Goal: Check status

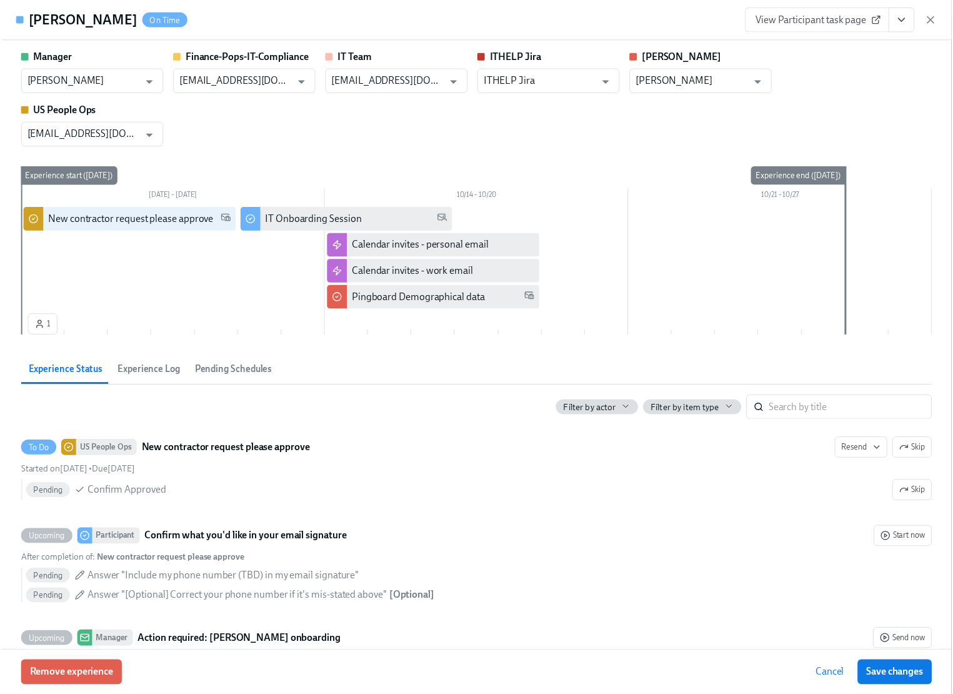
scroll to position [1131, 0]
click at [943, 22] on icon "button" at bounding box center [939, 20] width 12 height 12
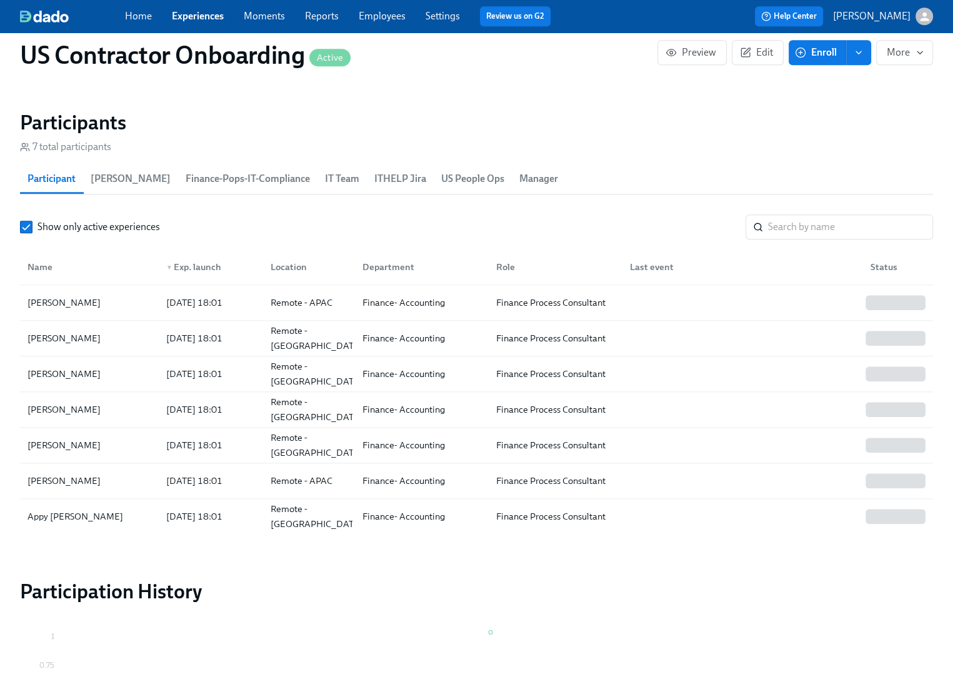
scroll to position [1202, 0]
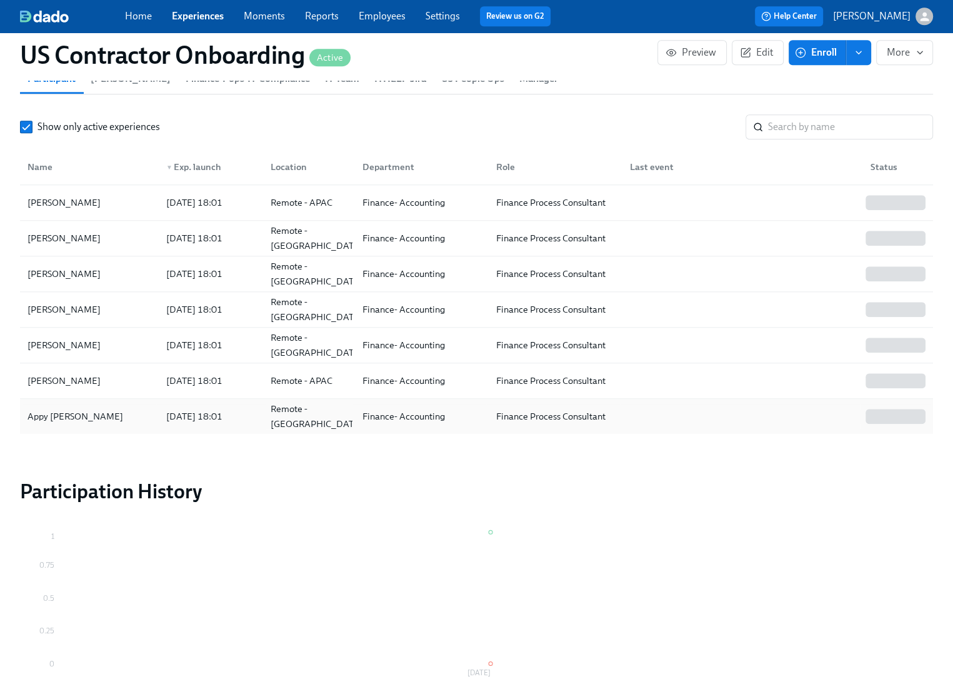
click at [89, 415] on div "Appy [PERSON_NAME]" at bounding box center [89, 416] width 134 height 25
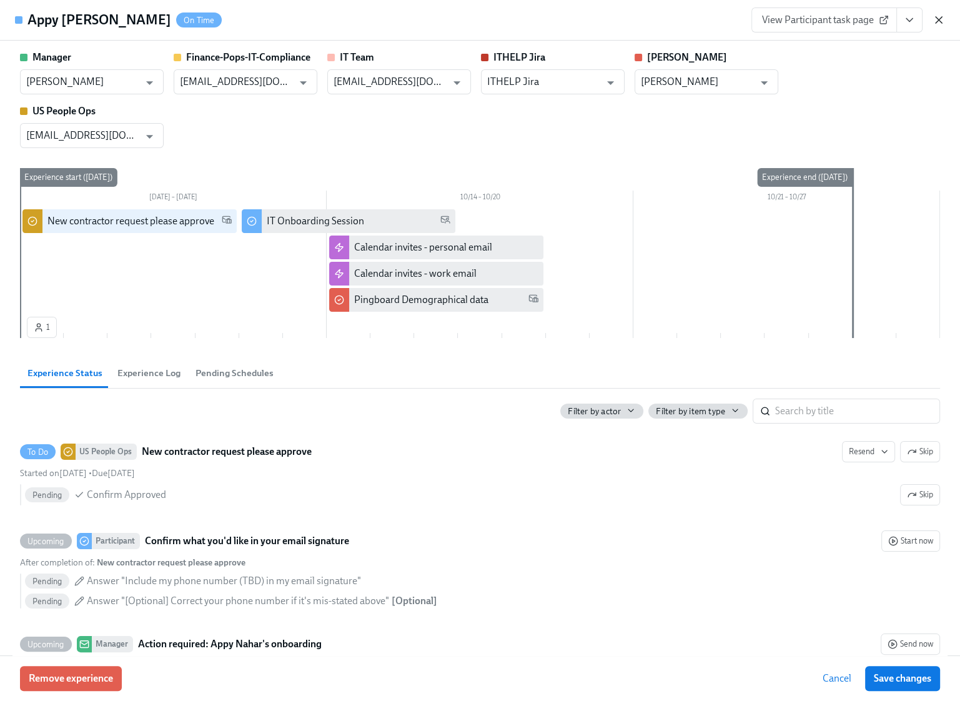
click at [939, 21] on icon "button" at bounding box center [939, 20] width 6 height 6
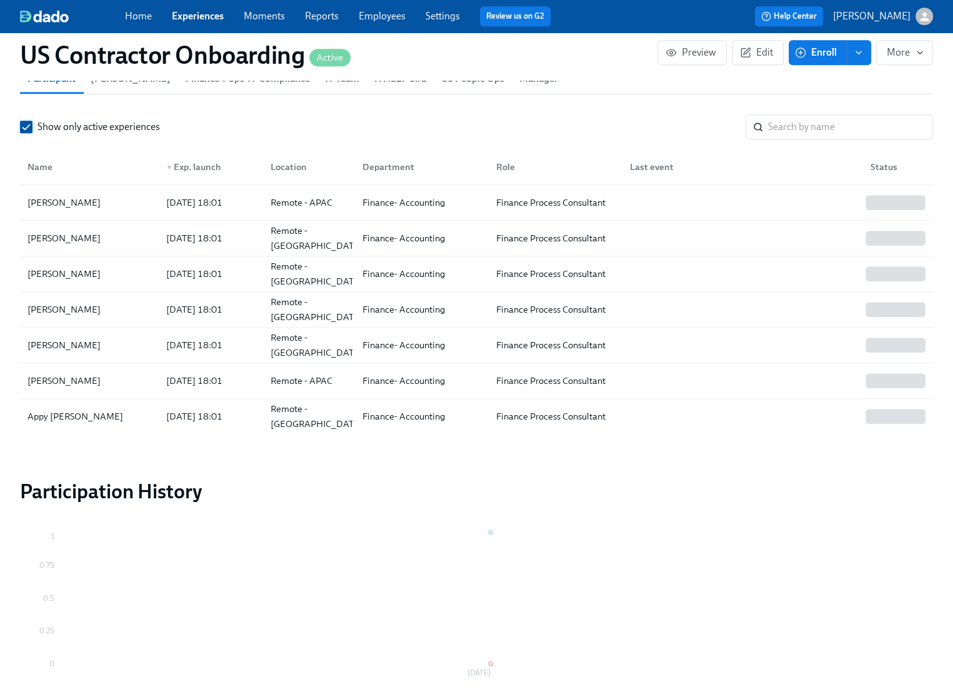
click at [25, 129] on input "Show only active experiences" at bounding box center [26, 126] width 11 height 11
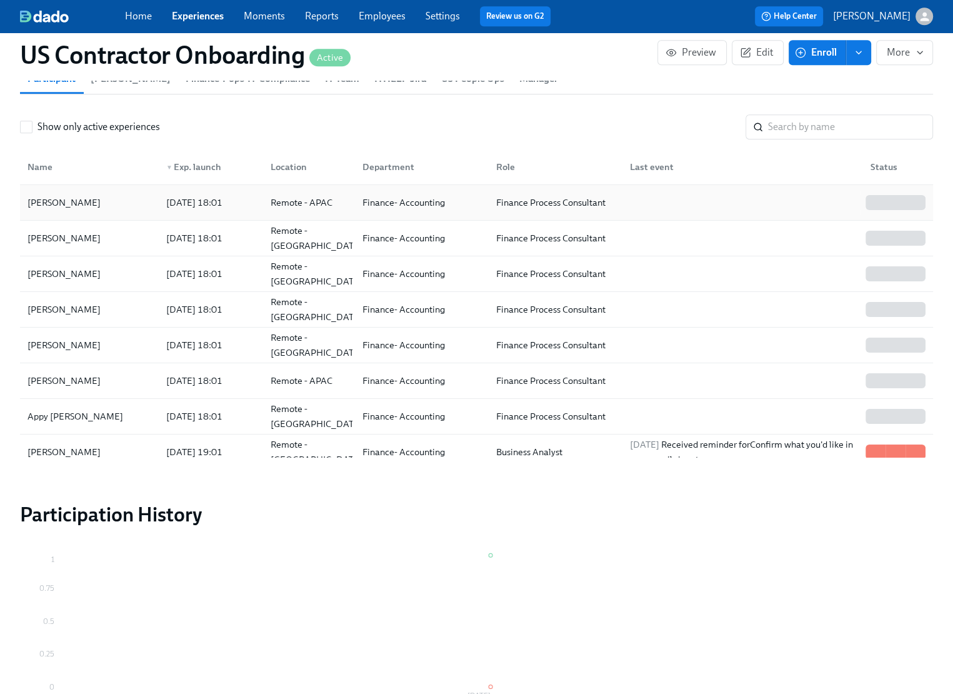
click at [99, 208] on div "[PERSON_NAME]" at bounding box center [89, 202] width 134 height 25
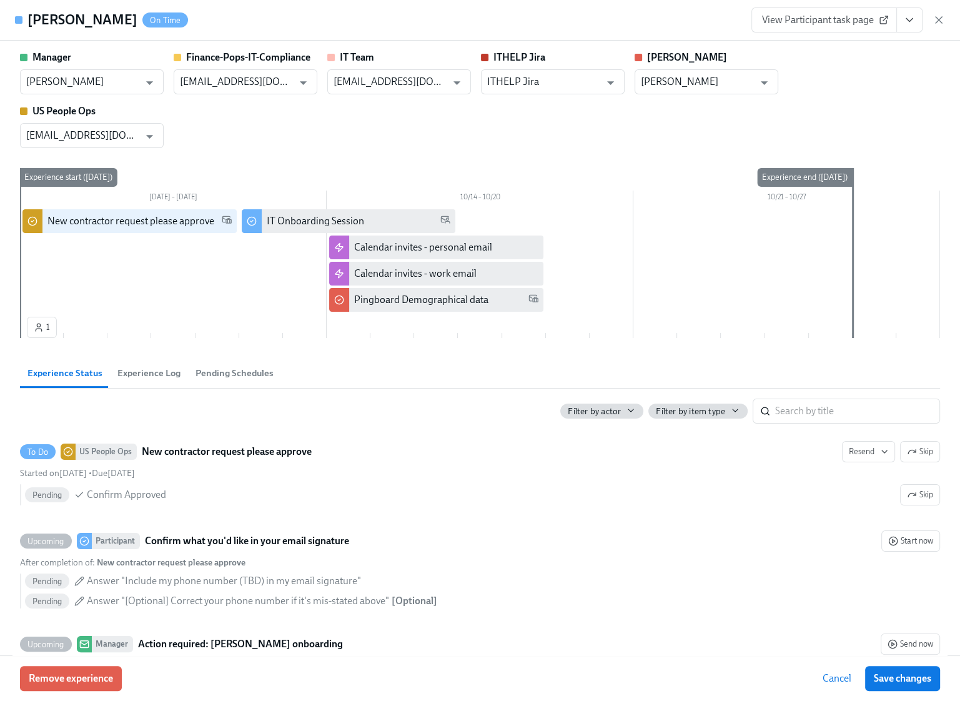
click at [839, 678] on span "Cancel" at bounding box center [837, 678] width 29 height 12
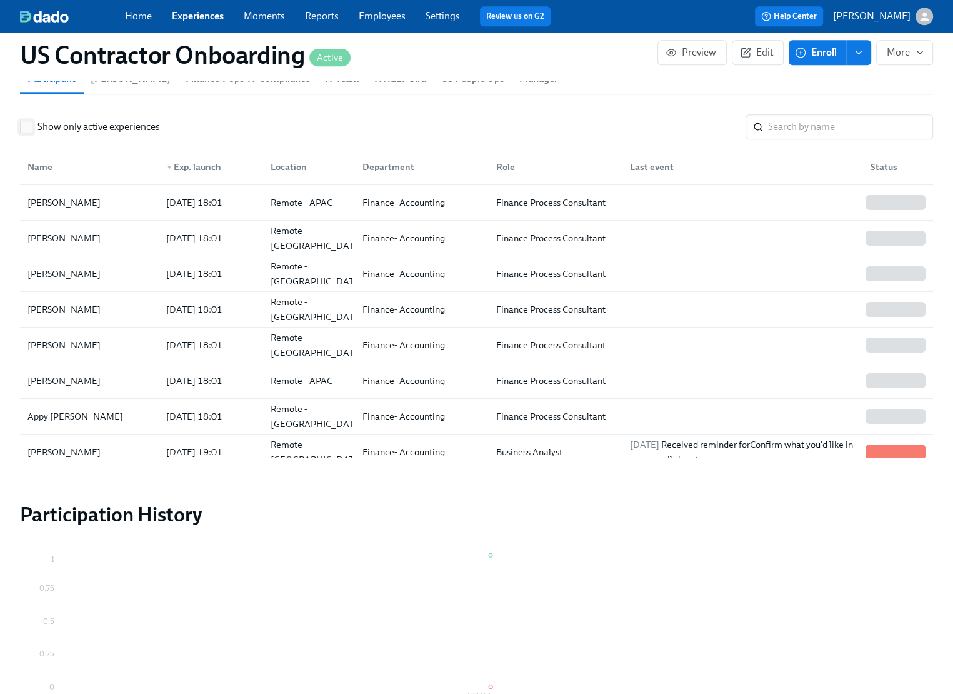
click at [28, 131] on input "Show only active experiences" at bounding box center [26, 126] width 11 height 11
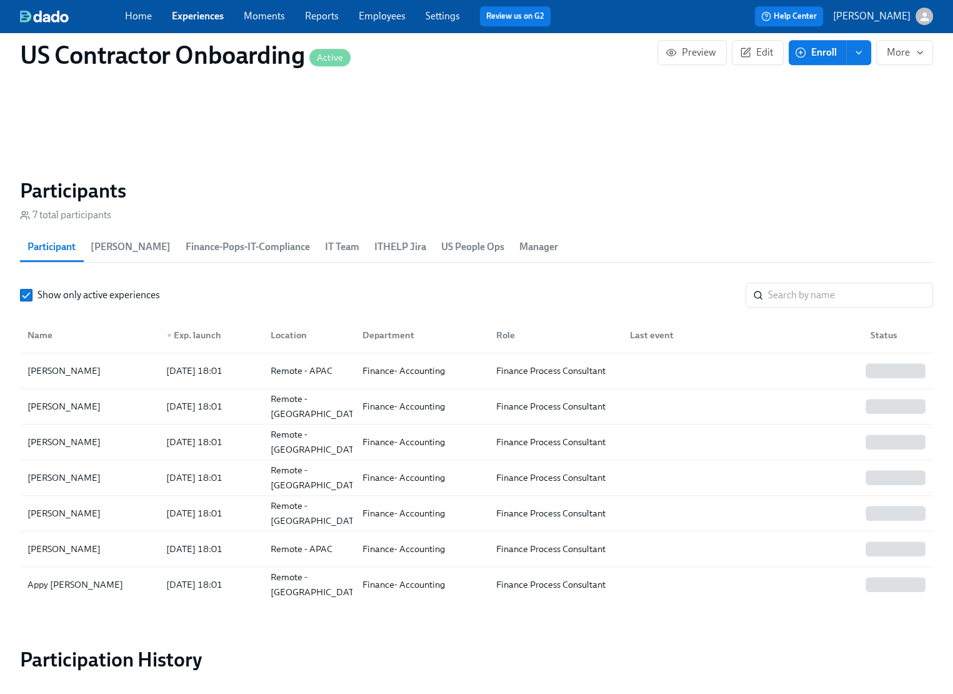
scroll to position [1136, 0]
